Goal: Task Accomplishment & Management: Manage account settings

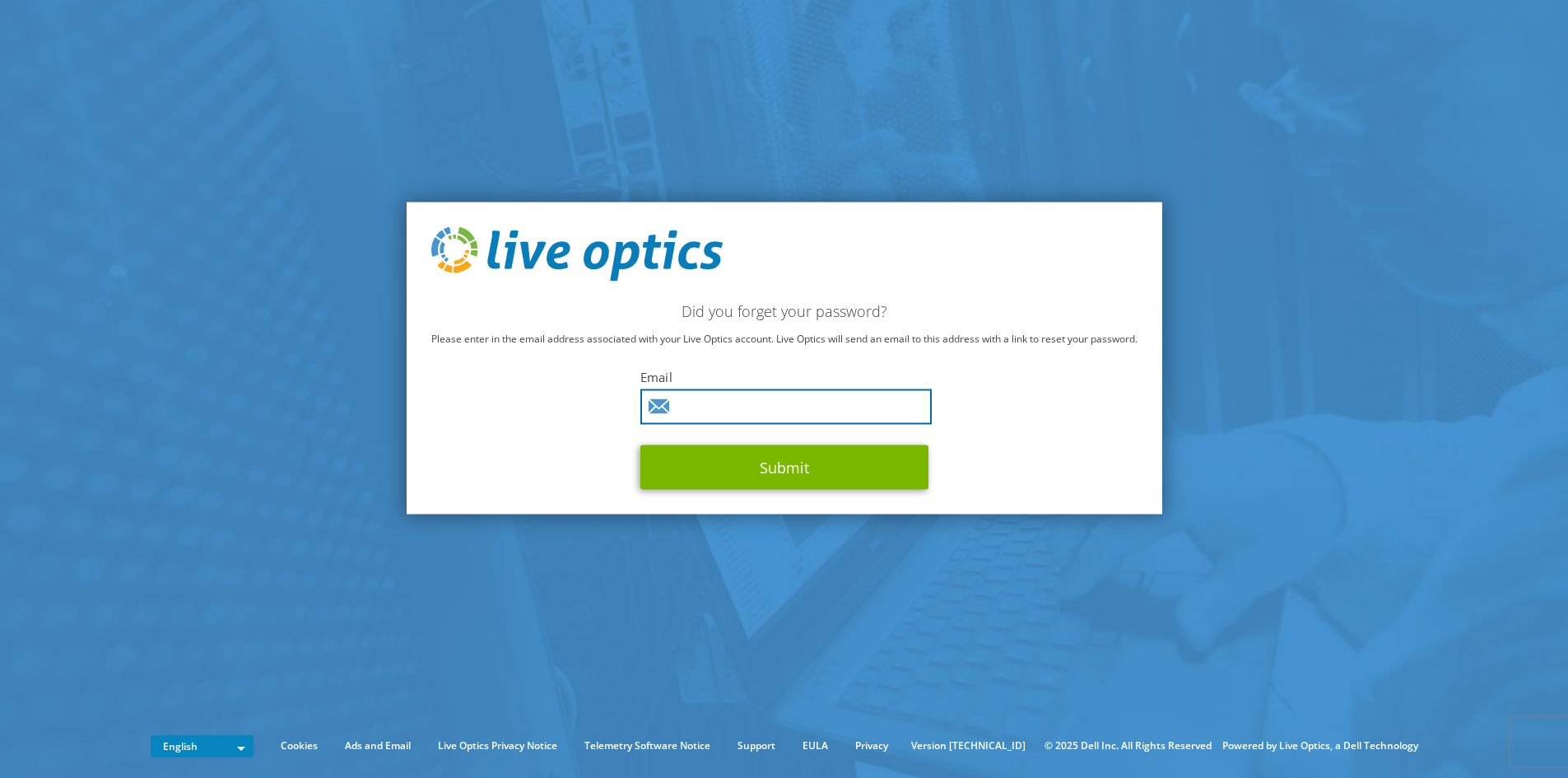
click at [730, 411] on input "text" at bounding box center [786, 405] width 291 height 35
type input "jcunha@triples.com.br"
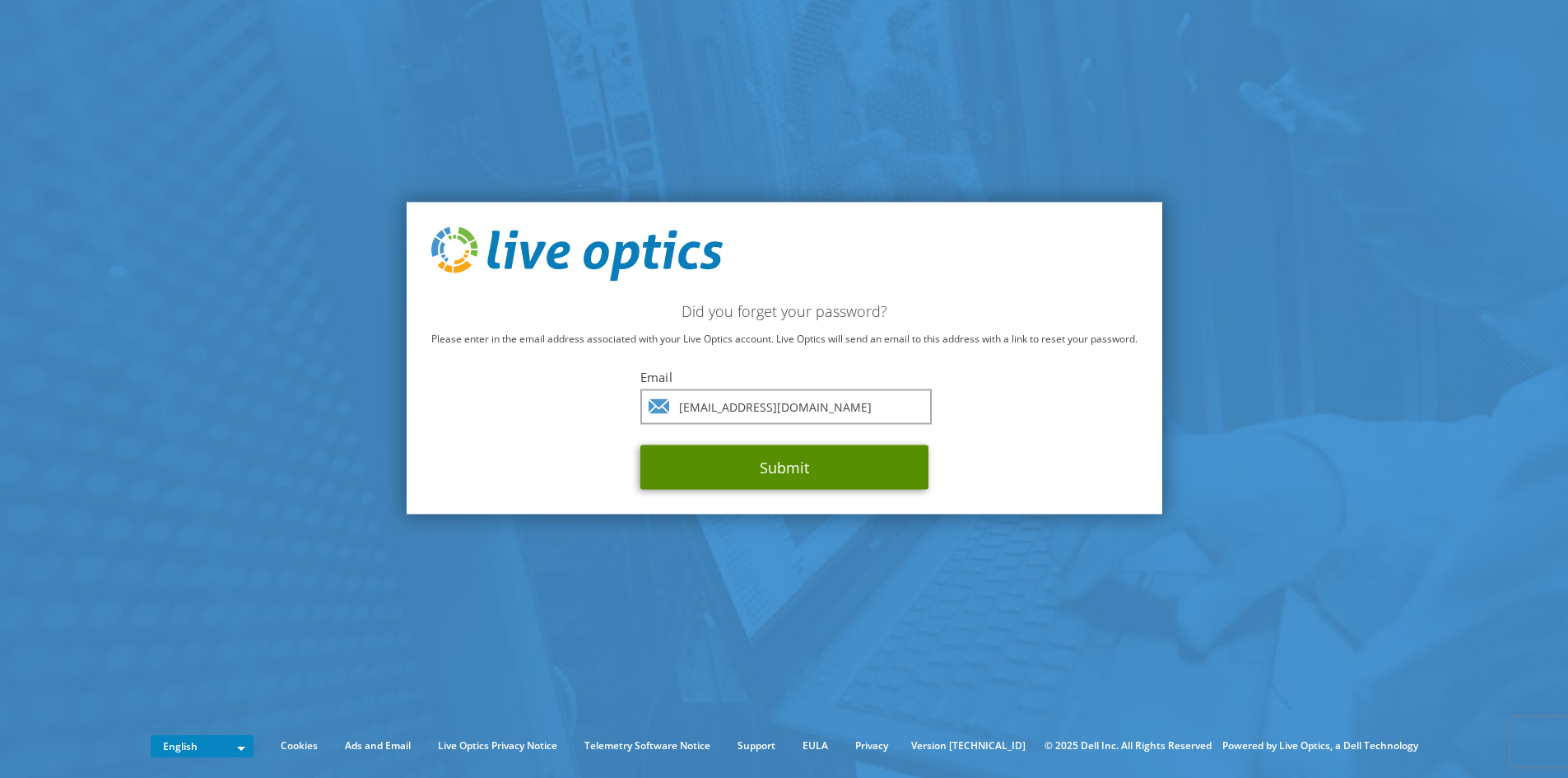
click at [807, 456] on button "Submit" at bounding box center [784, 467] width 288 height 45
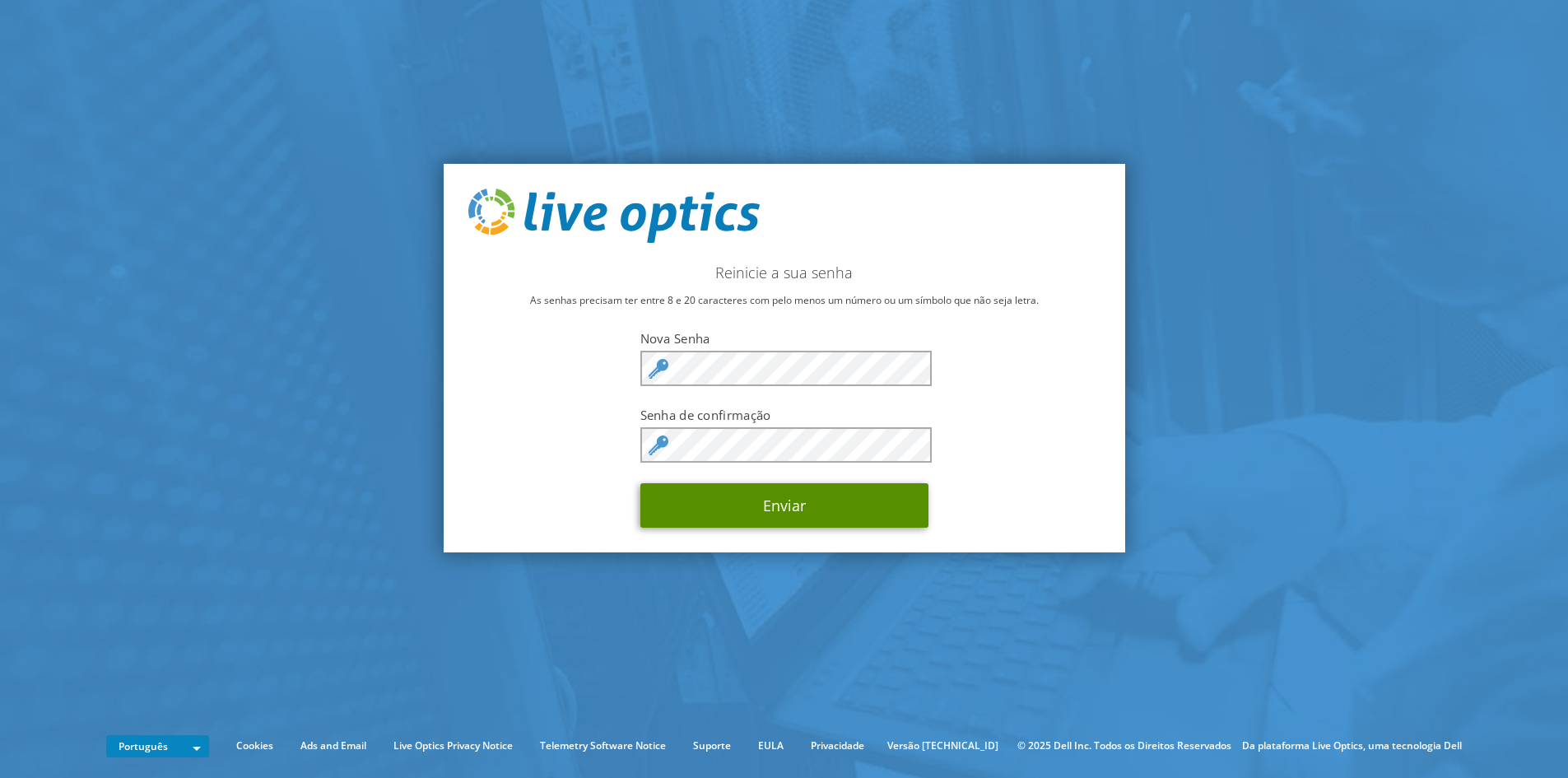
click at [787, 504] on button "Enviar" at bounding box center [784, 506] width 288 height 45
